Goal: Task Accomplishment & Management: Complete application form

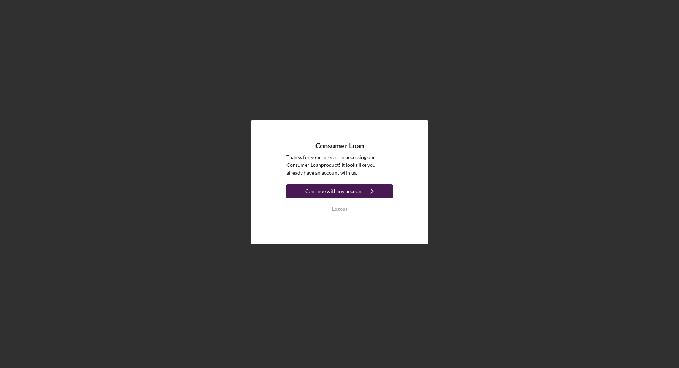
click at [357, 191] on div "Continue with my account" at bounding box center [334, 191] width 58 height 14
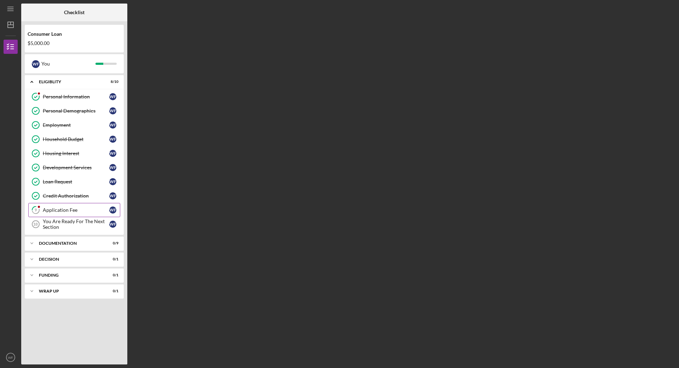
click at [85, 207] on link "9 Application Fee W F" at bounding box center [74, 210] width 92 height 14
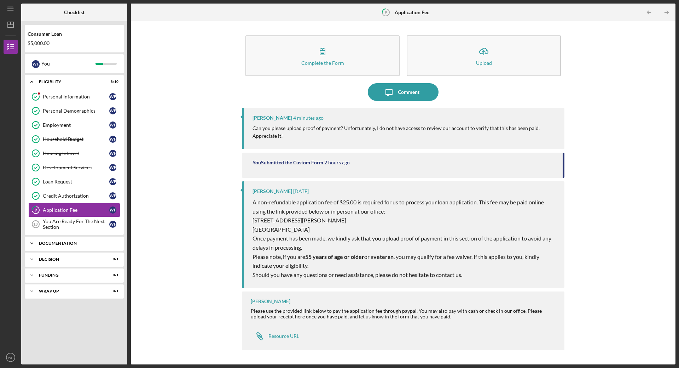
click at [66, 244] on div "Documentation" at bounding box center [77, 243] width 76 height 4
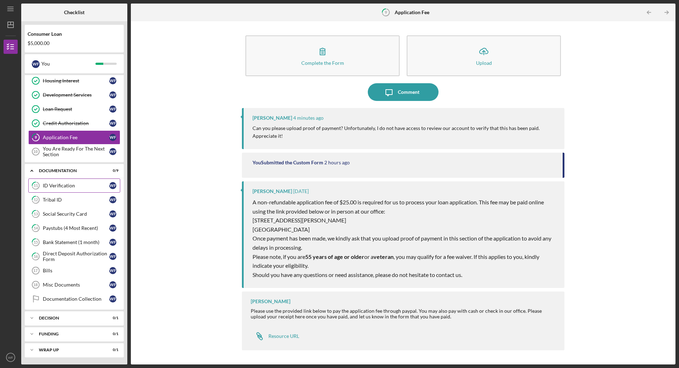
scroll to position [74, 0]
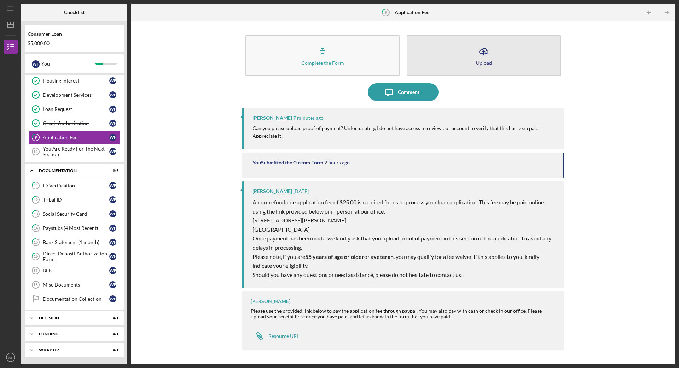
click at [476, 53] on icon "Icon/Upload" at bounding box center [484, 51] width 18 height 18
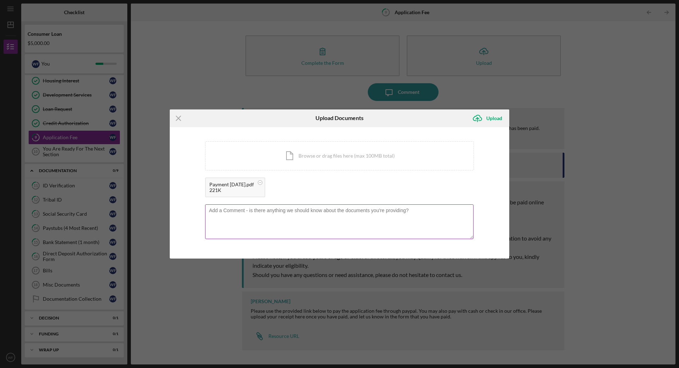
click at [271, 212] on textarea at bounding box center [339, 221] width 268 height 35
click at [328, 209] on textarea "Please find attached the bank statement showing" at bounding box center [339, 221] width 268 height 35
type textarea "Please find attached the bank statement showing paypal to First Nations 7152842…"
click at [492, 117] on div "Upload" at bounding box center [494, 118] width 16 height 14
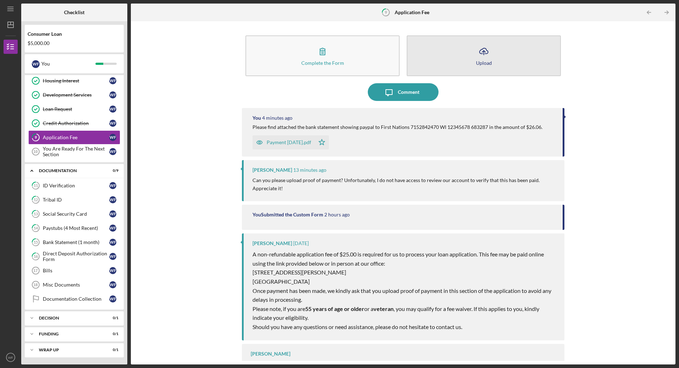
click at [459, 54] on button "Icon/Upload Upload" at bounding box center [484, 55] width 154 height 41
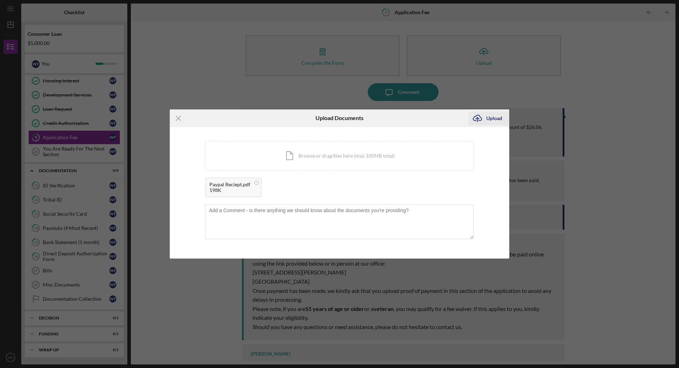
click at [486, 119] on button "Icon/Upload Upload" at bounding box center [489, 118] width 41 height 14
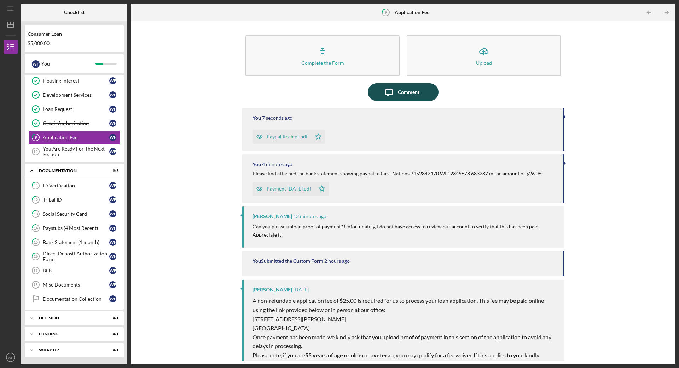
click at [407, 93] on div "Comment" at bounding box center [409, 92] width 22 height 18
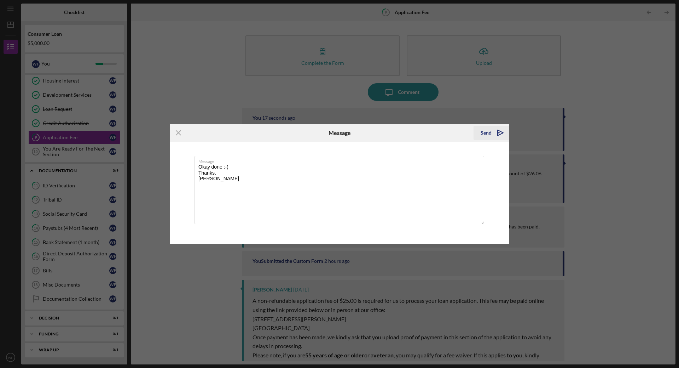
type textarea "Okay done :-) Thanks, [PERSON_NAME]"
click at [489, 129] on div "Send" at bounding box center [486, 133] width 11 height 14
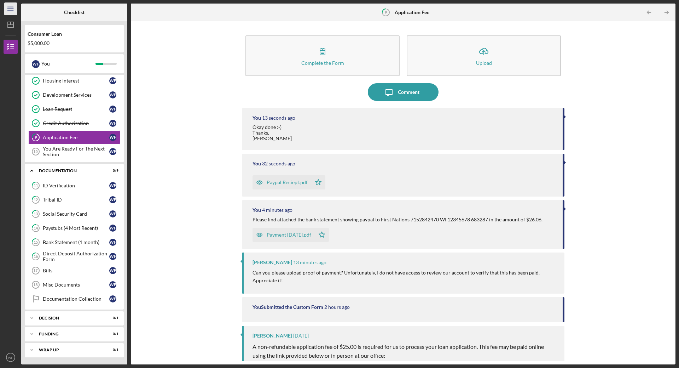
click at [8, 12] on icon "Icon/Menu" at bounding box center [11, 9] width 16 height 16
